Goal: Transaction & Acquisition: Purchase product/service

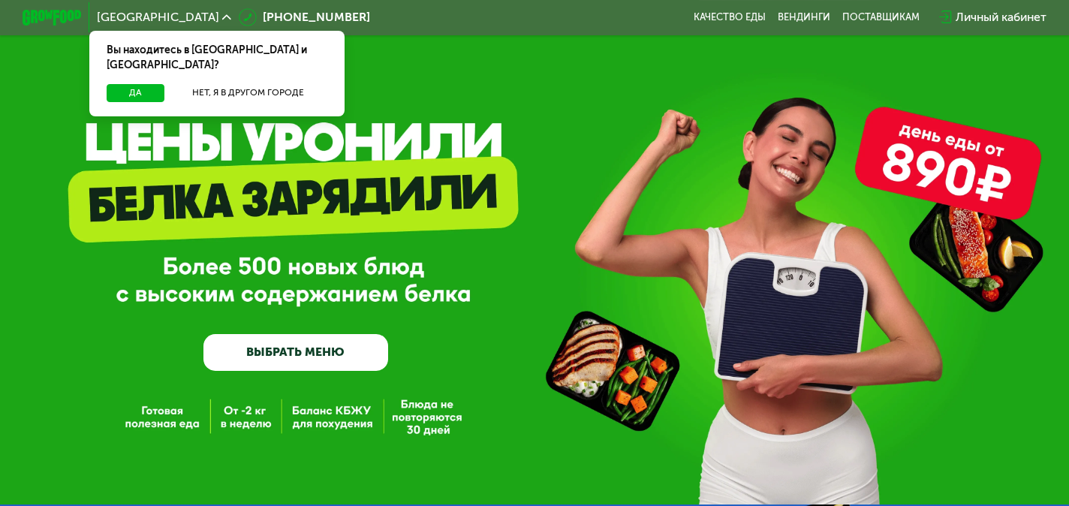
click at [299, 360] on link "ВЫБРАТЬ МЕНЮ" at bounding box center [295, 352] width 185 height 37
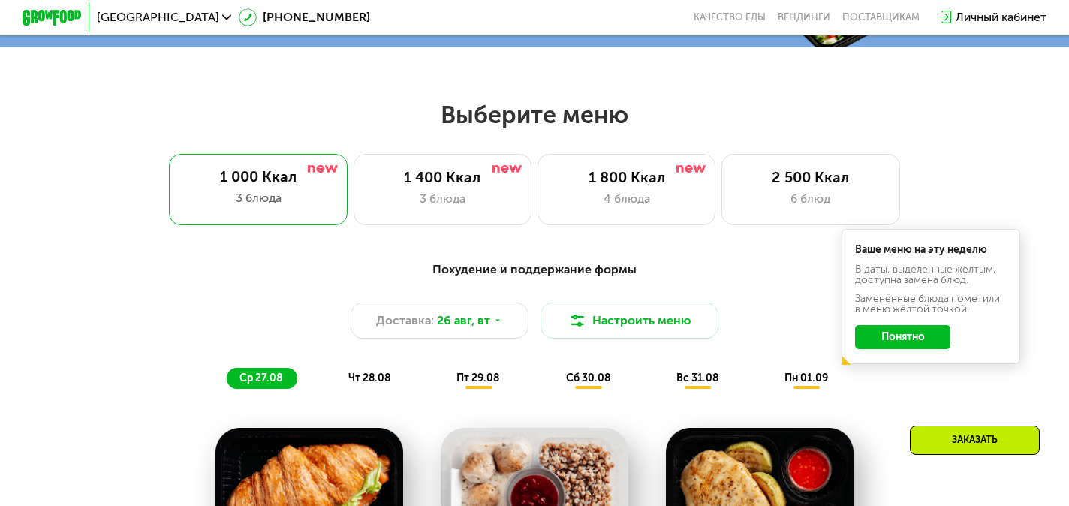
scroll to position [633, 0]
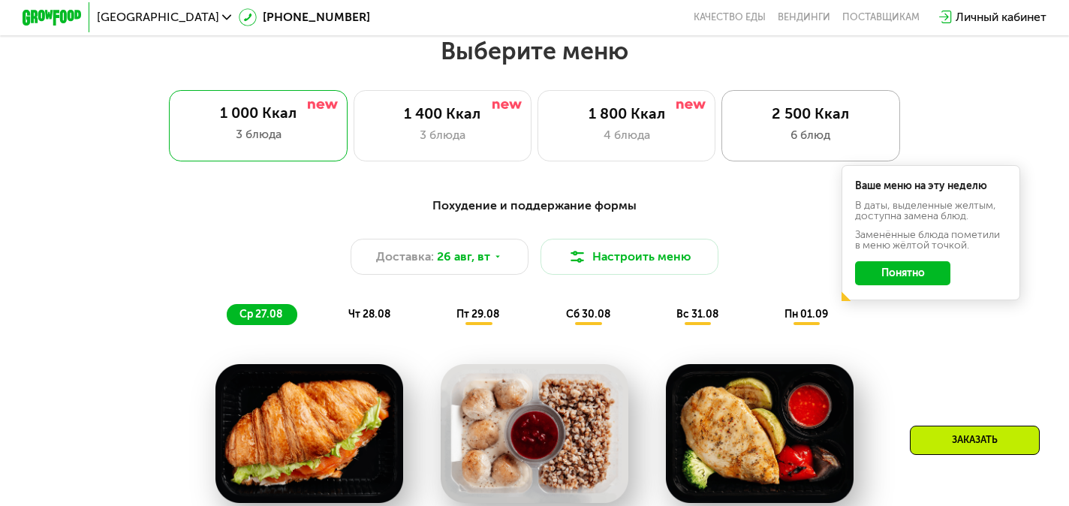
click at [814, 147] on div "2 500 Ккал 6 блюд" at bounding box center [810, 125] width 178 height 71
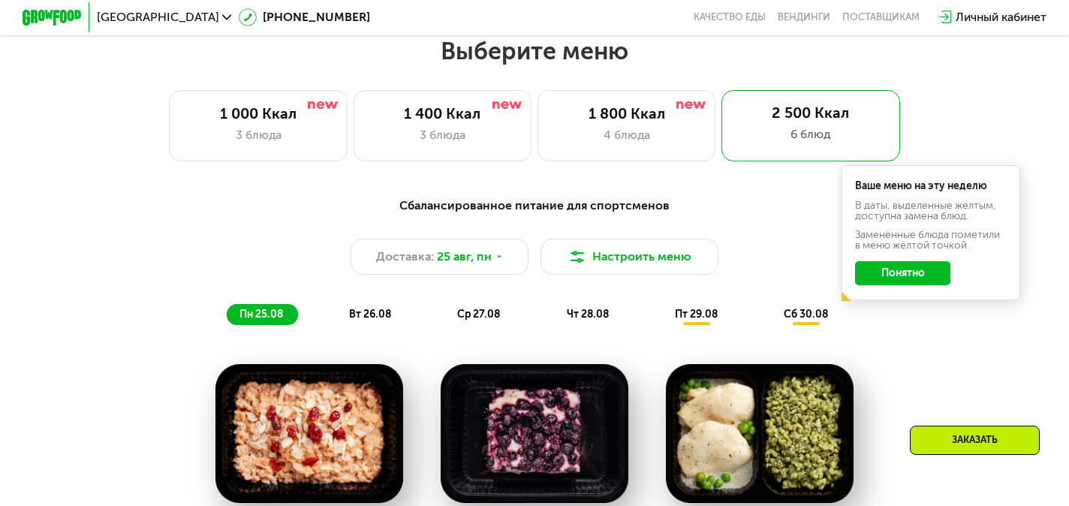
click at [904, 276] on button "Понятно" at bounding box center [902, 273] width 95 height 24
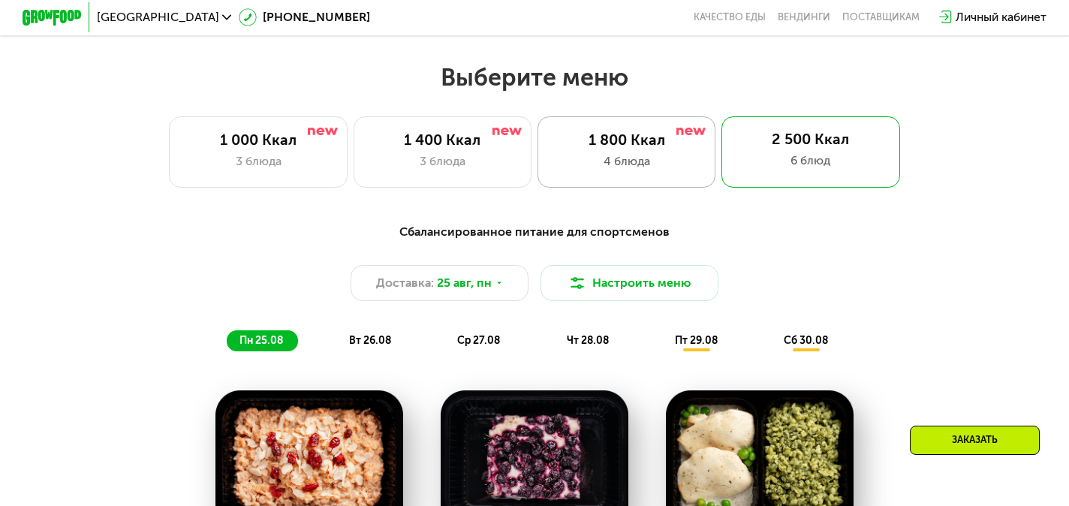
scroll to position [577, 0]
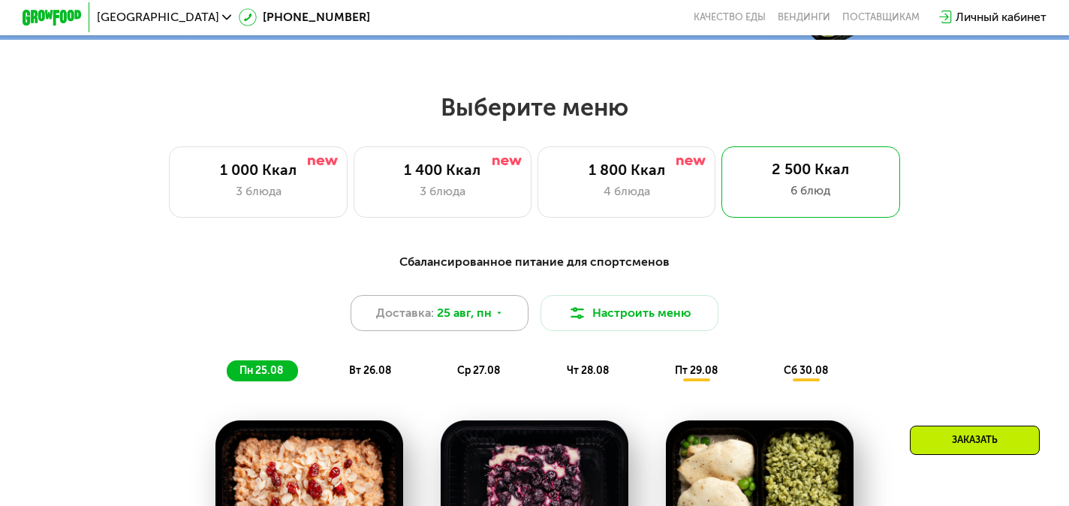
click at [505, 314] on div "Доставка: 25 авг, пн" at bounding box center [439, 312] width 178 height 35
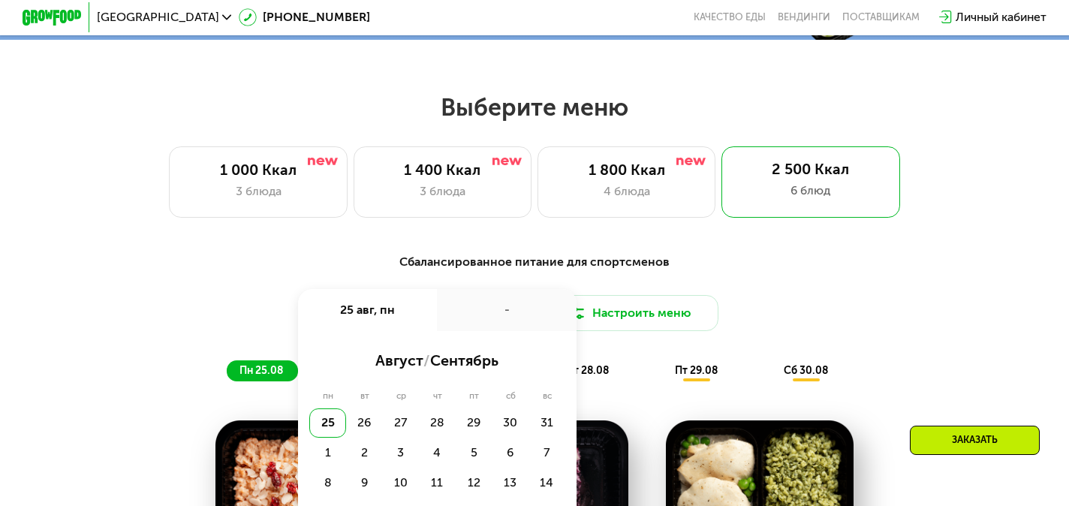
click at [661, 247] on div "Сбалансированное питание для спортсменов Доставка: 25 авг, пн 25 авг, пн - авгу…" at bounding box center [534, 317] width 897 height 146
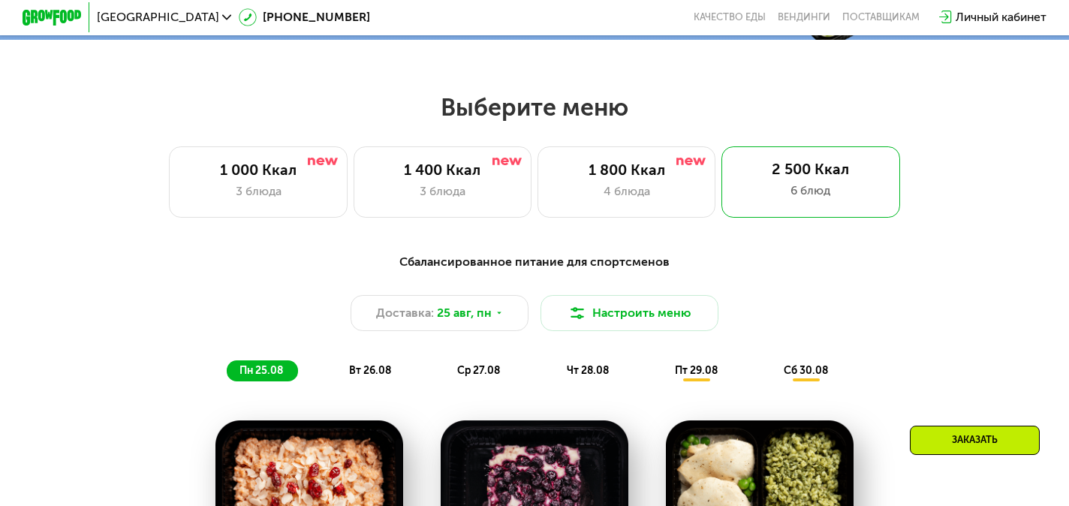
click at [373, 370] on span "вт 26.08" at bounding box center [370, 370] width 42 height 13
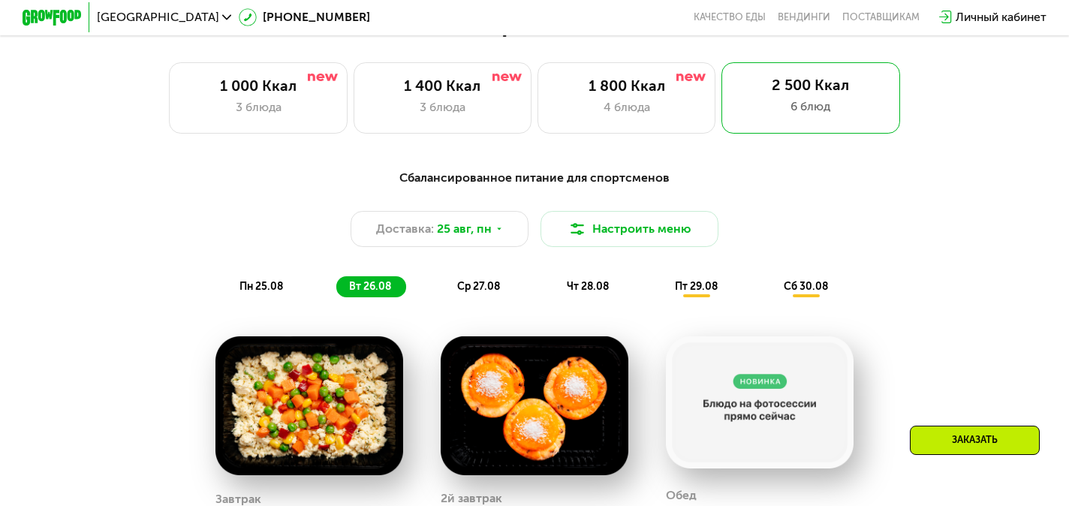
scroll to position [652, 0]
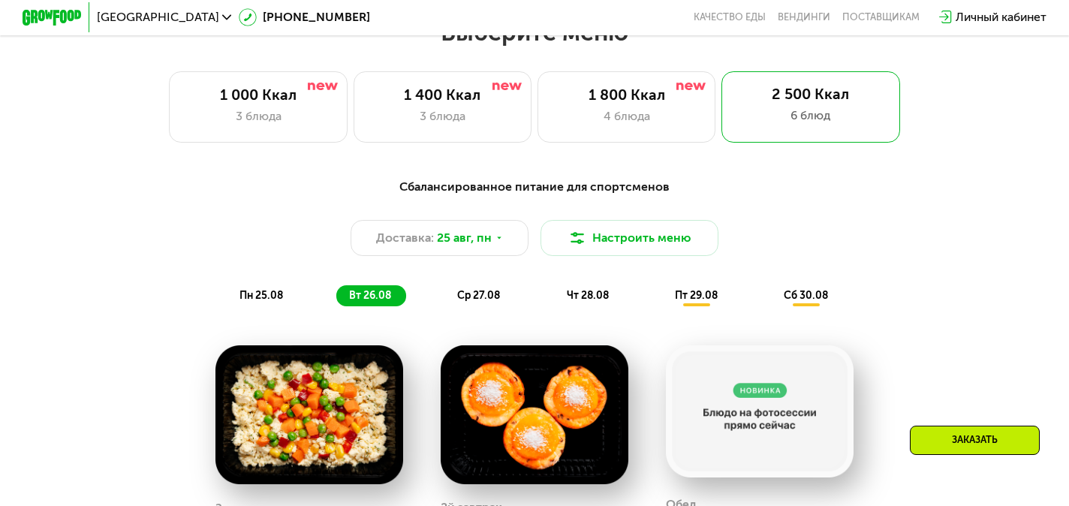
click at [553, 285] on div "ср 27.08" at bounding box center [588, 295] width 71 height 21
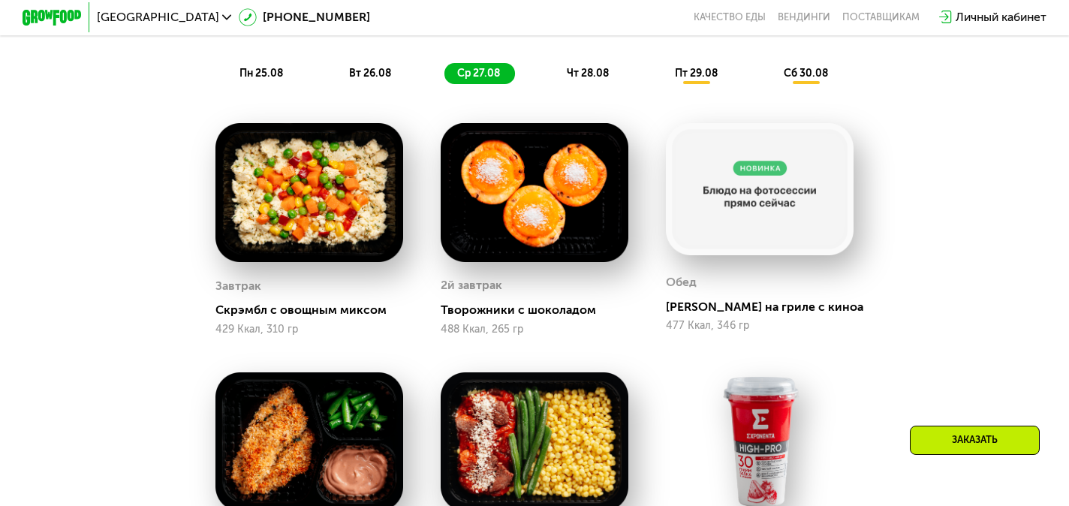
scroll to position [876, 0]
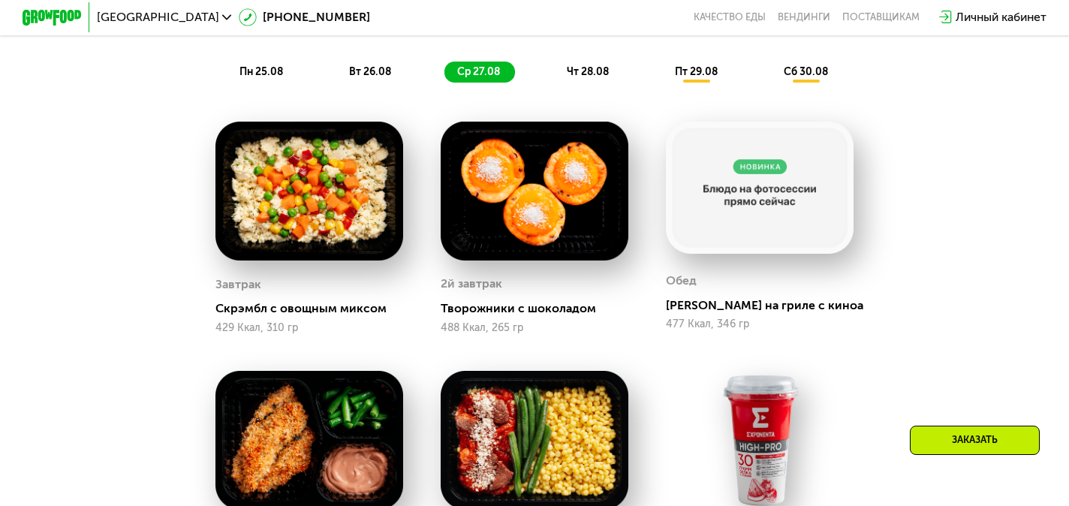
click at [585, 71] on span "чт 28.08" at bounding box center [588, 71] width 42 height 13
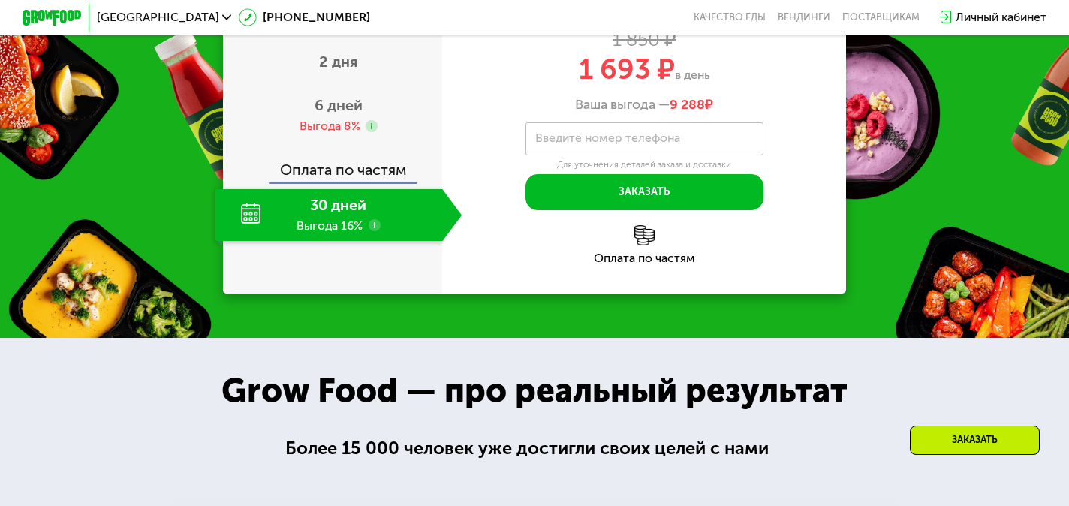
scroll to position [1726, 0]
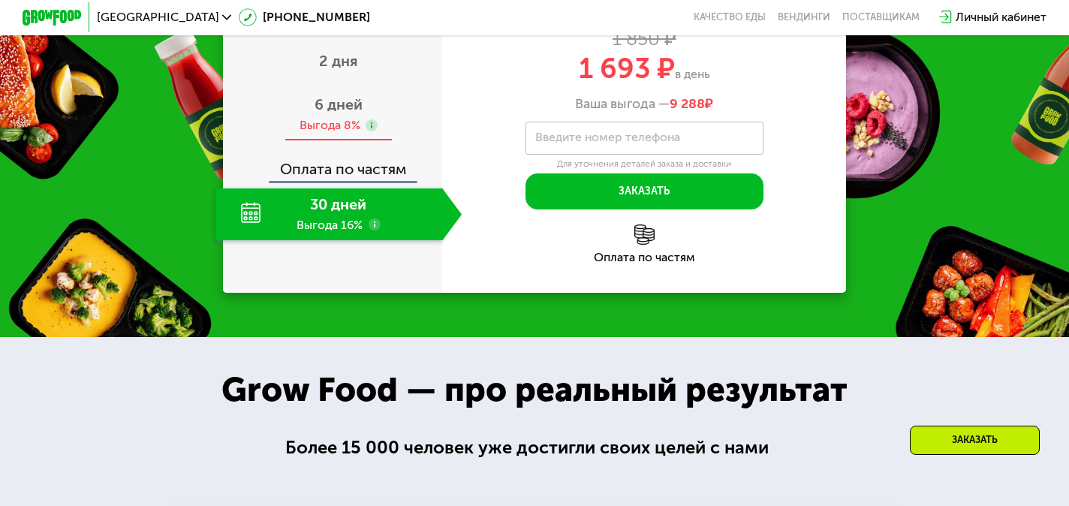
click at [397, 141] on div "6 дней Выгода 8%" at bounding box center [338, 115] width 246 height 52
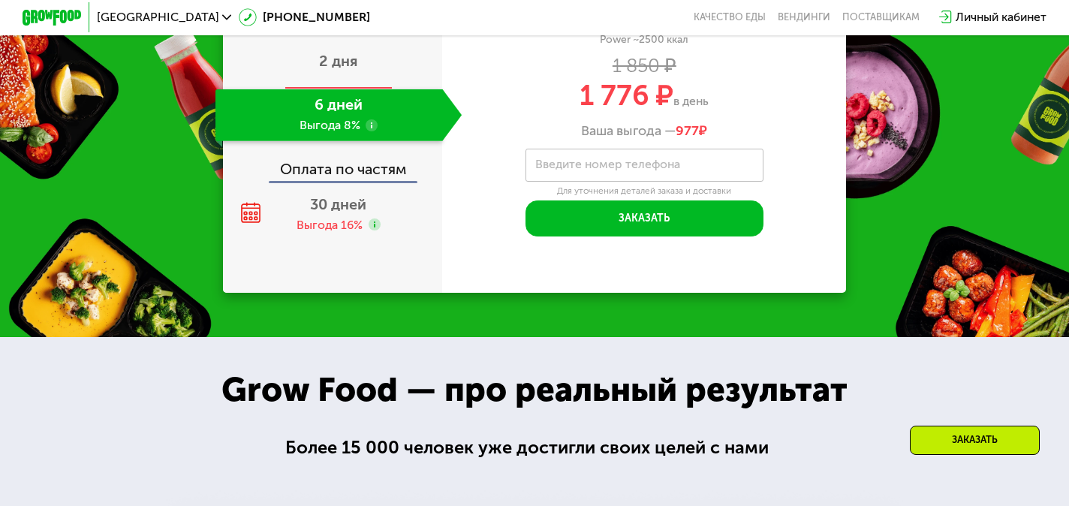
click at [381, 89] on div "2 дня" at bounding box center [338, 63] width 246 height 52
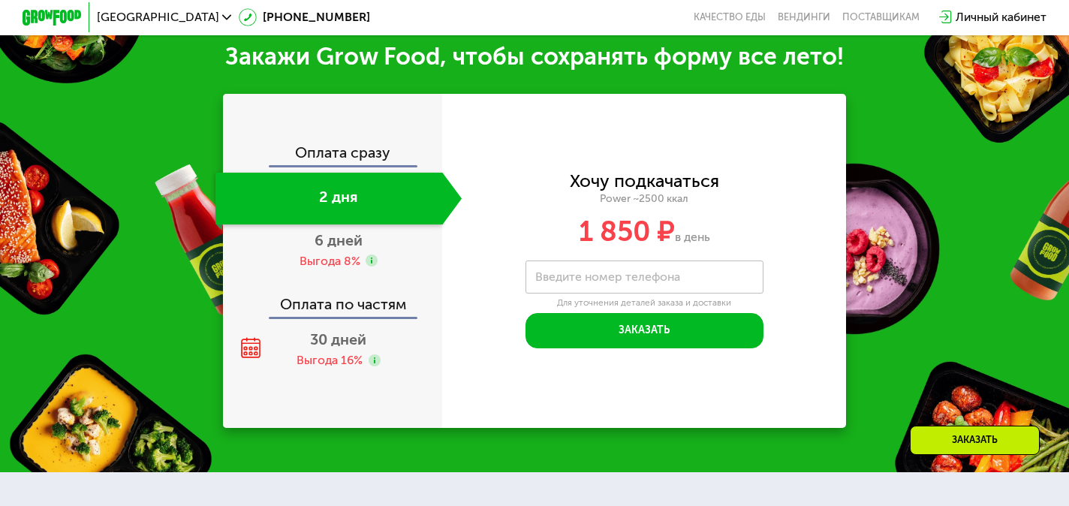
scroll to position [1741, 0]
click at [369, 154] on div "Оплата сразу" at bounding box center [333, 156] width 218 height 20
click at [339, 158] on div "Оплата сразу" at bounding box center [333, 156] width 218 height 20
click at [325, 147] on div "Оплата сразу" at bounding box center [333, 156] width 218 height 20
click at [341, 204] on div "2 дня" at bounding box center [328, 199] width 227 height 52
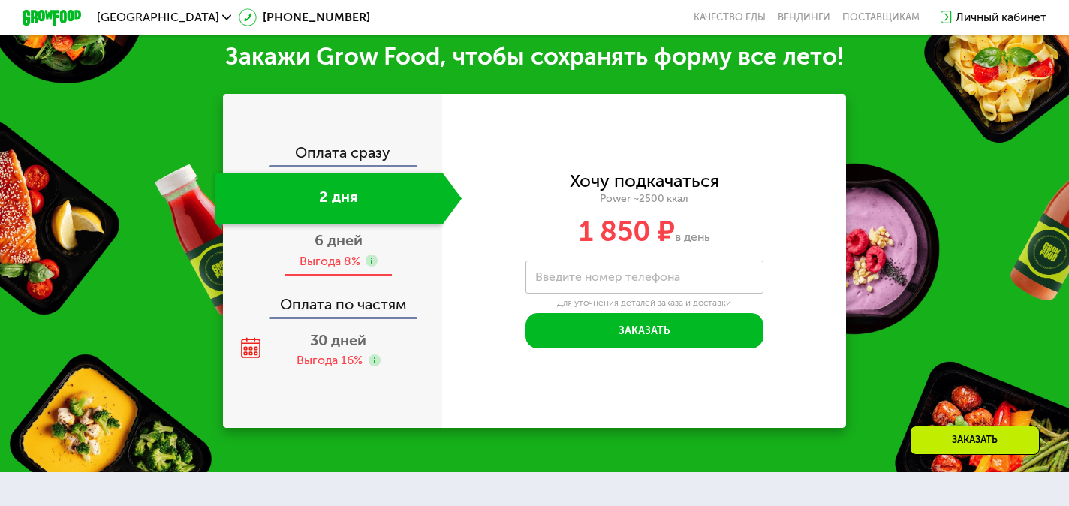
click at [341, 242] on span "6 дней" at bounding box center [338, 240] width 48 height 18
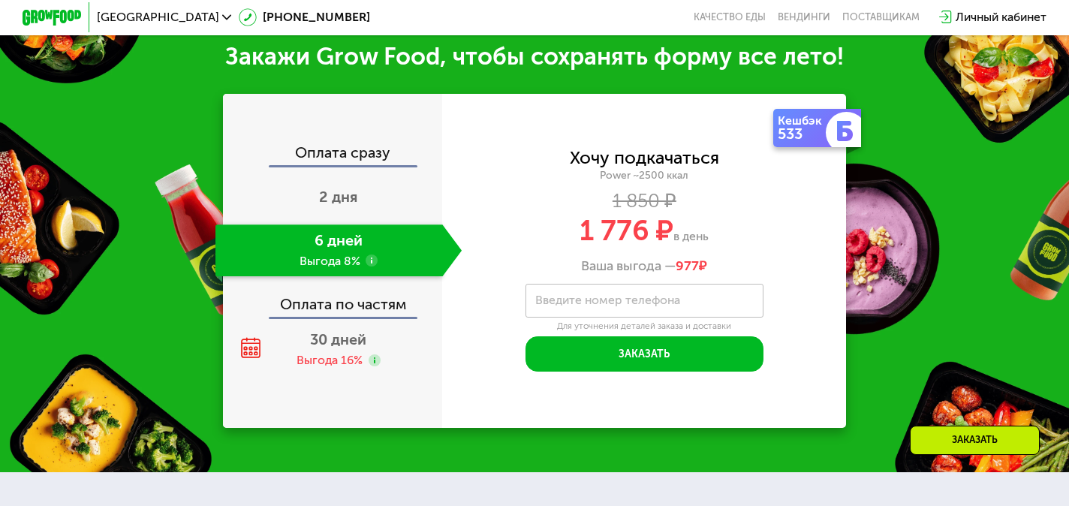
click at [327, 316] on div "Оплата по частям" at bounding box center [333, 299] width 218 height 34
click at [327, 313] on div "Оплата по частям" at bounding box center [333, 299] width 218 height 34
click at [322, 341] on span "30 дней" at bounding box center [338, 340] width 56 height 18
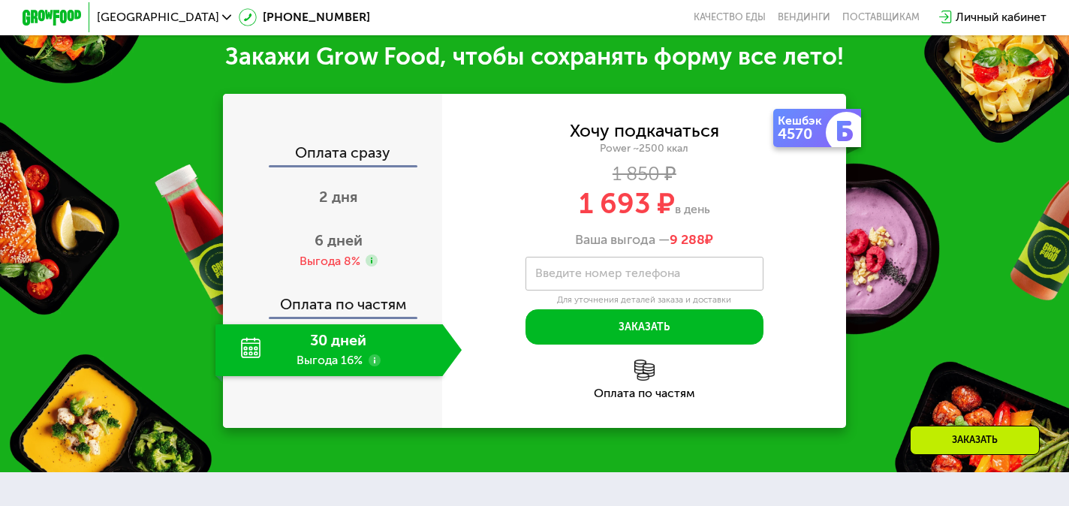
click at [373, 149] on div "Оплата сразу" at bounding box center [333, 156] width 218 height 20
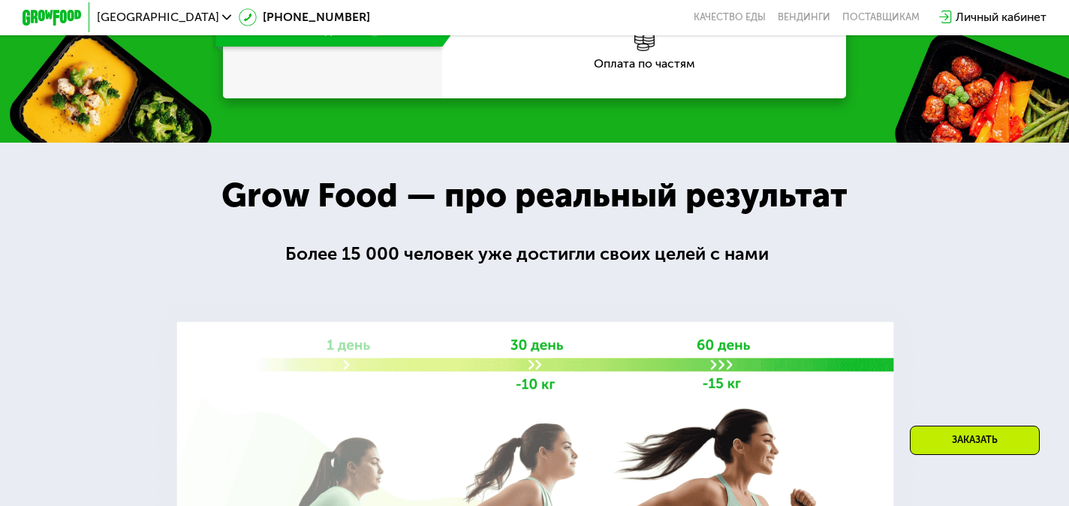
scroll to position [1893, 0]
